Goal: Task Accomplishment & Management: Complete application form

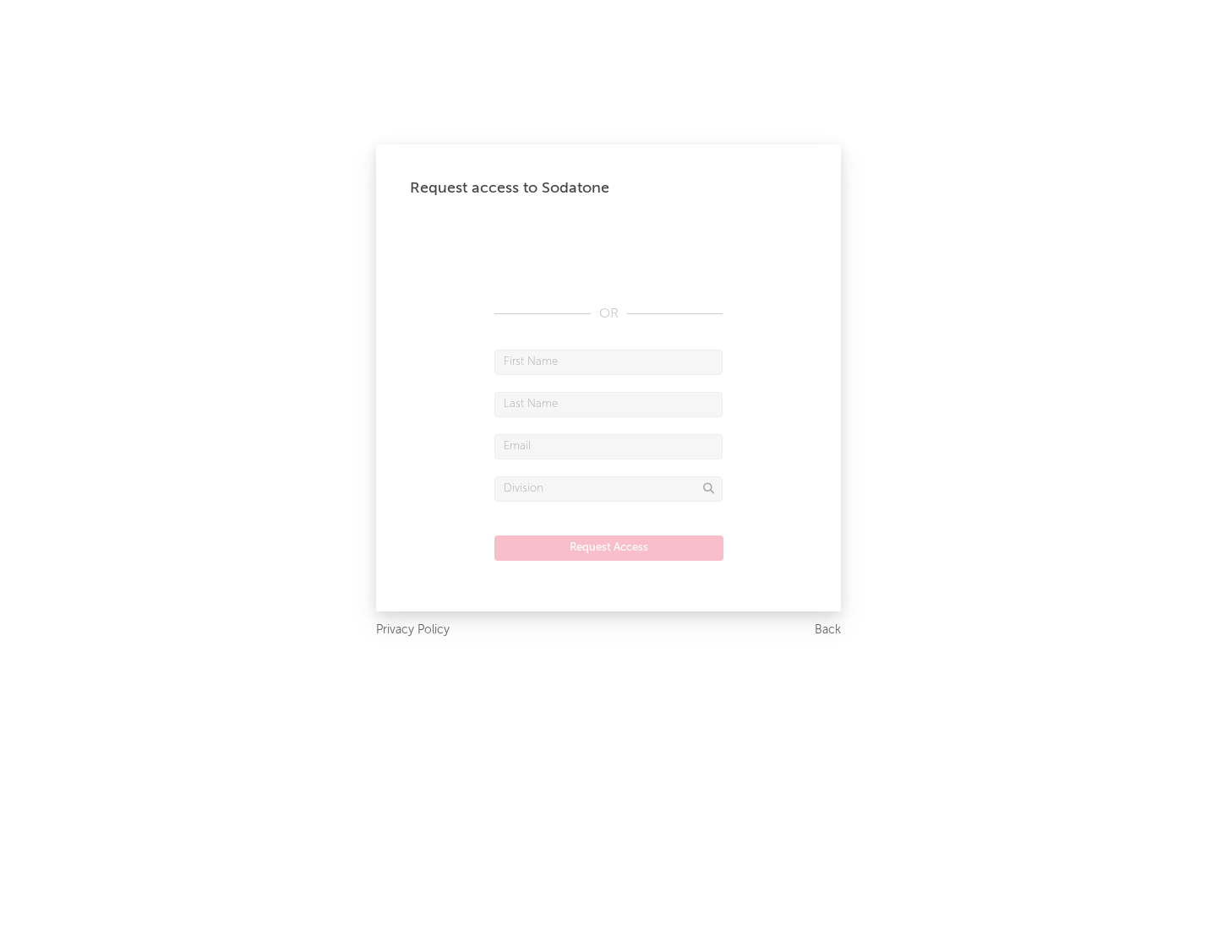
click at [608, 362] on input "text" at bounding box center [608, 362] width 228 height 25
type input "[PERSON_NAME]"
click at [608, 404] on input "text" at bounding box center [608, 404] width 228 height 25
type input "[PERSON_NAME]"
click at [608, 446] on input "text" at bounding box center [608, 446] width 228 height 25
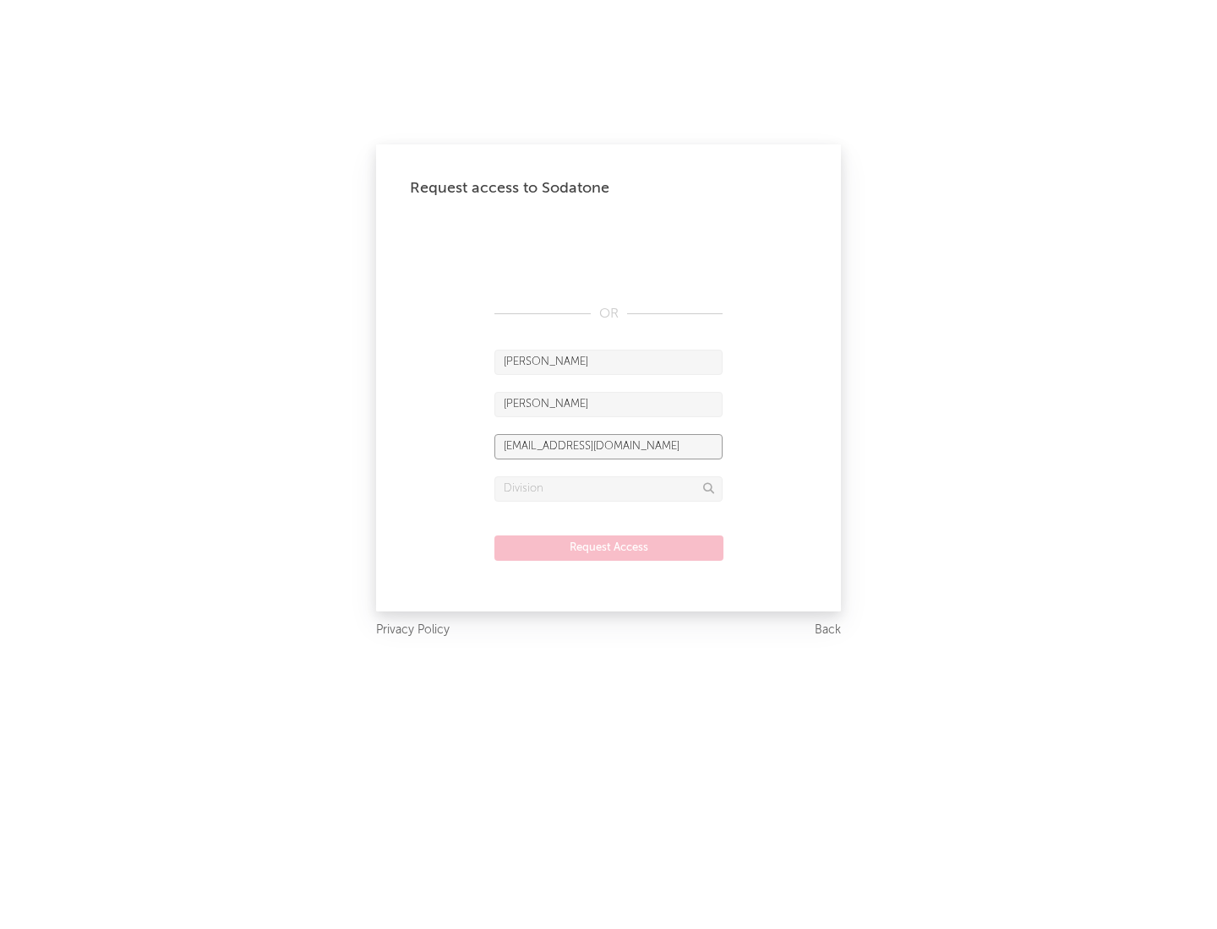
type input "[EMAIL_ADDRESS][DOMAIN_NAME]"
click at [608, 488] on input "text" at bounding box center [608, 489] width 228 height 25
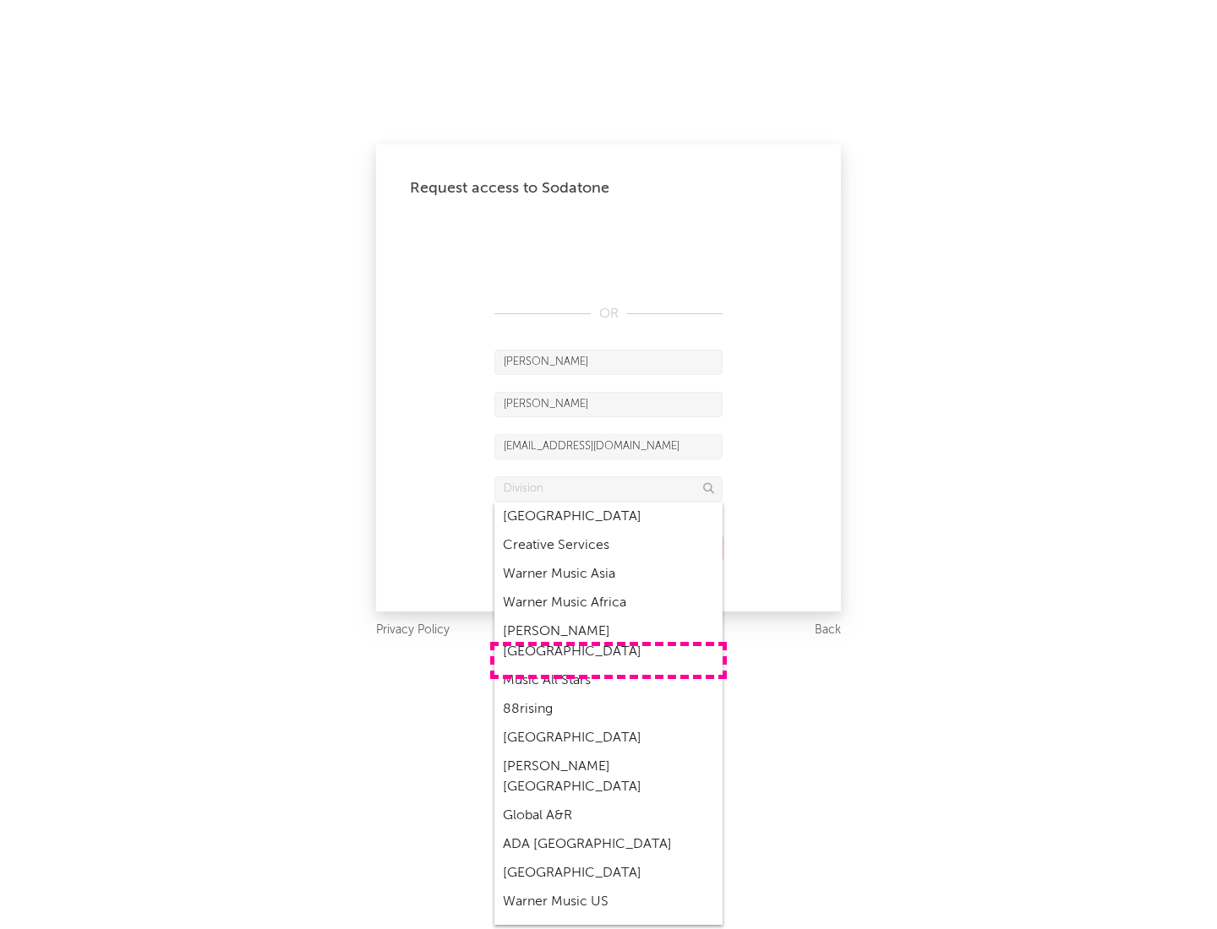
click at [608, 667] on div "Music All Stars" at bounding box center [608, 681] width 228 height 29
type input "Music All Stars"
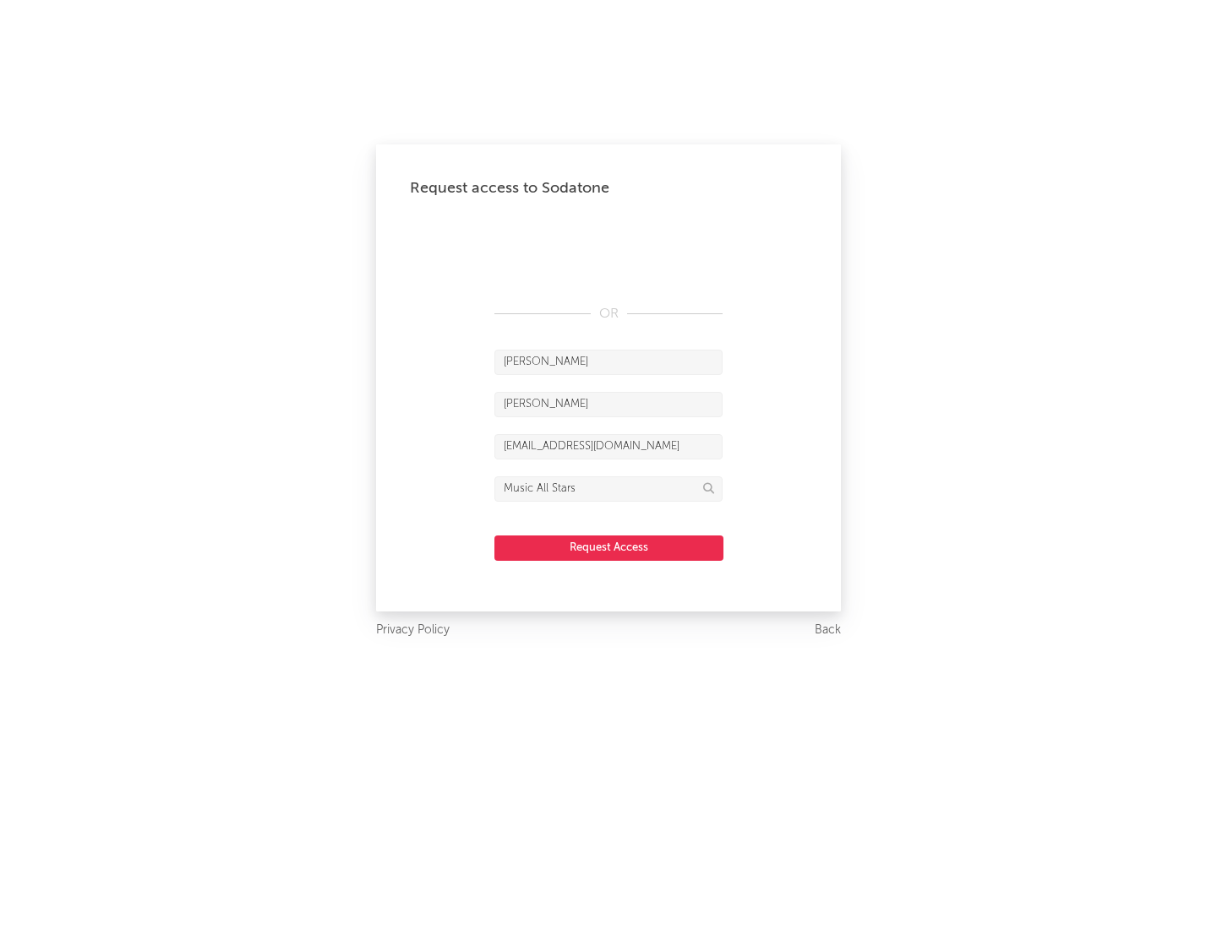
click at [608, 548] on button "Request Access" at bounding box center [608, 548] width 229 height 25
